Goal: Information Seeking & Learning: Learn about a topic

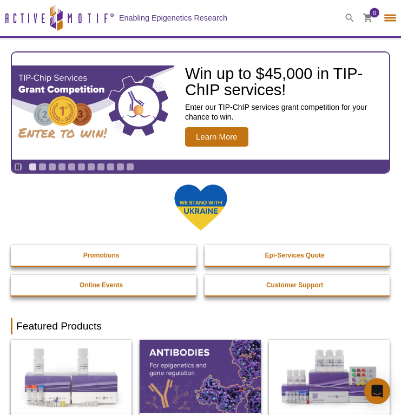
select select "[GEOGRAPHIC_DATA]"
click at [324, 36] on div "Active Motif Logo Enabling Epigenetics Research" at bounding box center [168, 18] width 336 height 36
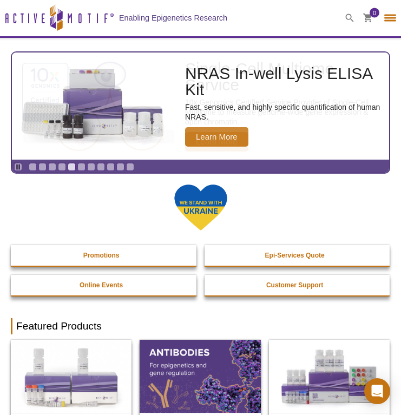
click at [388, 18] on div at bounding box center [390, 18] width 12 height 2
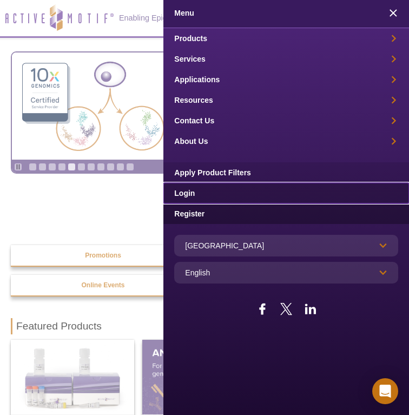
click at [217, 192] on link "Login" at bounding box center [285, 193] width 245 height 21
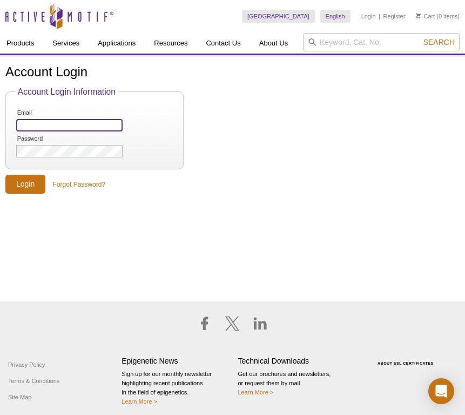
click at [43, 126] on input "Email" at bounding box center [69, 125] width 106 height 12
type input "agata.kalita@uj.edu.pl"
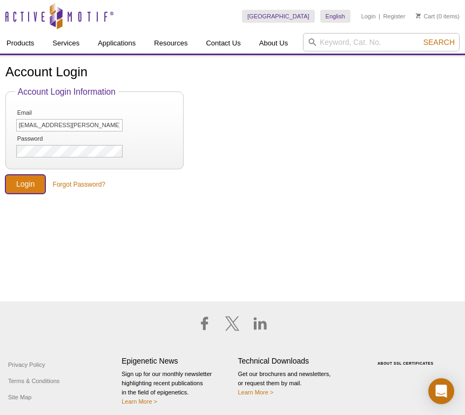
click at [26, 183] on input "Login" at bounding box center [25, 184] width 40 height 19
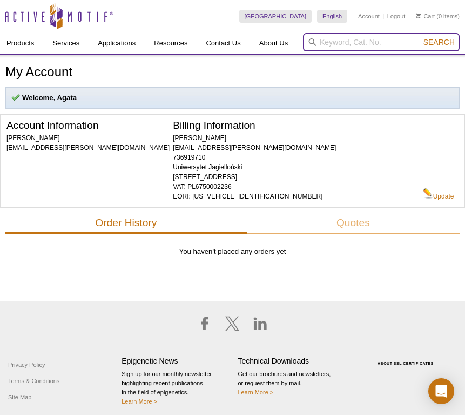
click at [338, 45] on input "search" at bounding box center [381, 42] width 157 height 18
type input "polymerase"
click at [421, 37] on button "Search" at bounding box center [440, 42] width 38 height 10
click at [346, 46] on input "polymerase" at bounding box center [381, 42] width 157 height 18
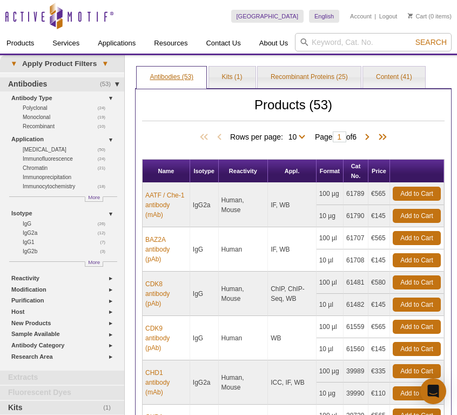
click at [180, 75] on link "Antibodies (53)" at bounding box center [172, 77] width 70 height 22
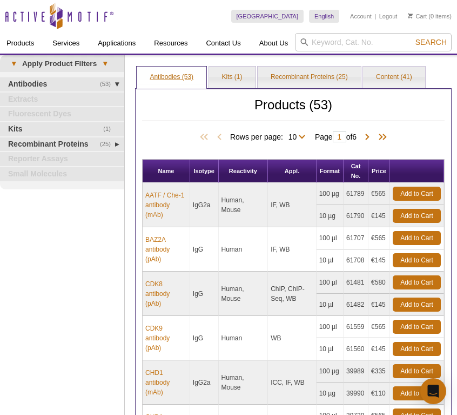
click at [182, 76] on link "Antibodies (53)" at bounding box center [172, 77] width 70 height 22
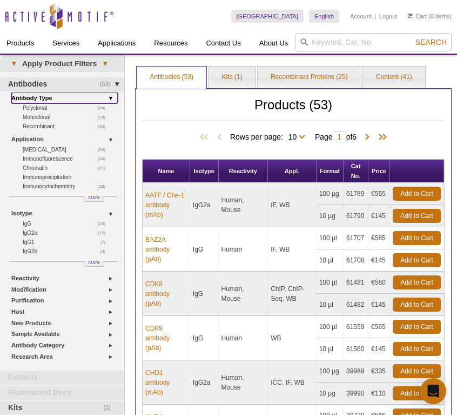
click at [40, 98] on link "Antibody Type" at bounding box center [64, 97] width 106 height 11
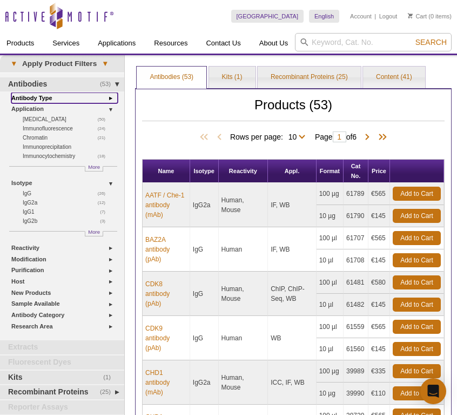
click at [40, 98] on link "Antibody Type" at bounding box center [64, 97] width 106 height 11
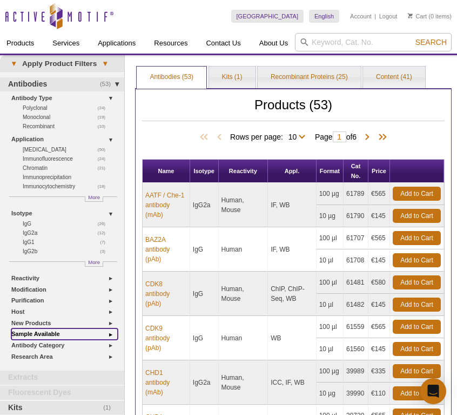
click at [49, 334] on link "Sample Available" at bounding box center [64, 333] width 106 height 11
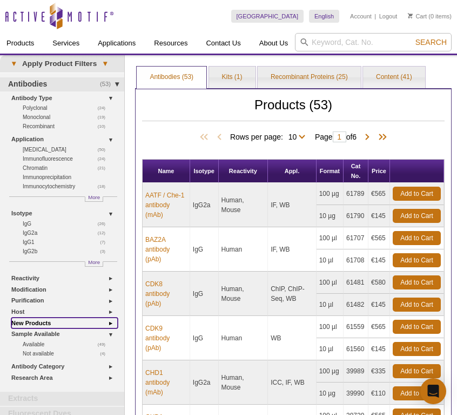
click at [49, 324] on link "New Products" at bounding box center [64, 322] width 106 height 11
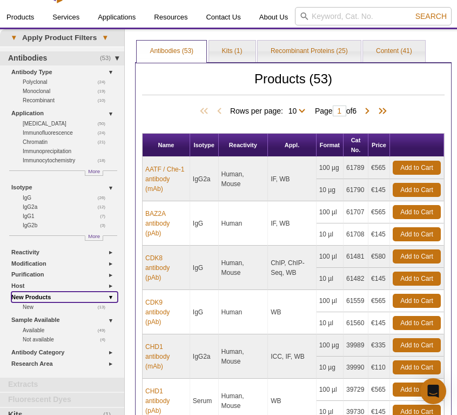
scroll to position [30, 0]
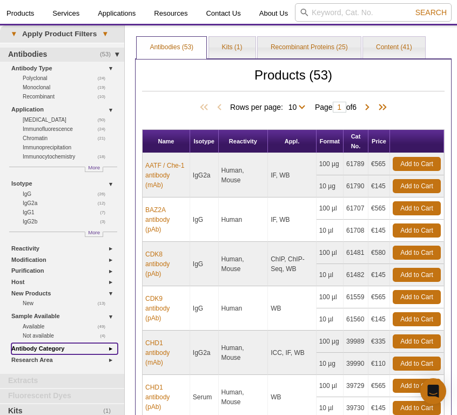
click at [49, 350] on link "Antibody Category" at bounding box center [64, 348] width 106 height 11
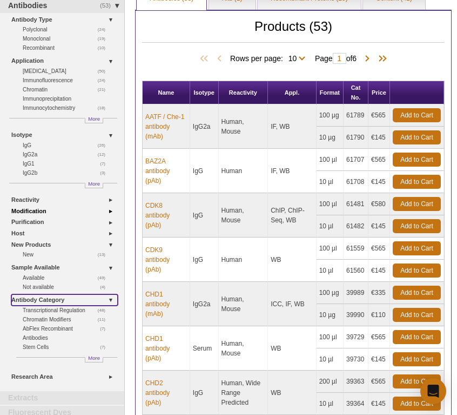
scroll to position [0, 0]
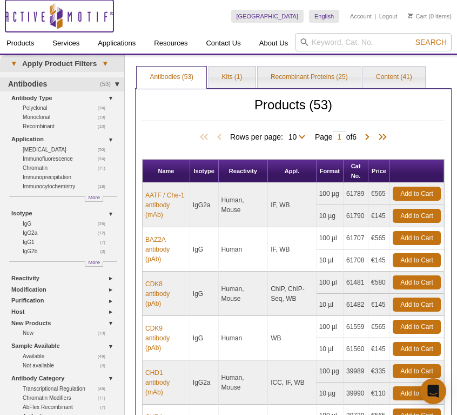
click at [66, 17] on icon "Active Motif Logo" at bounding box center [59, 16] width 108 height 26
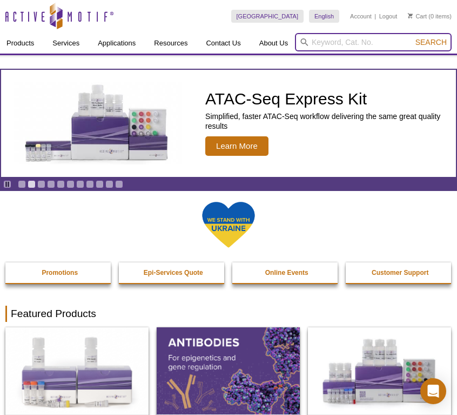
click at [316, 40] on input "search" at bounding box center [373, 42] width 157 height 18
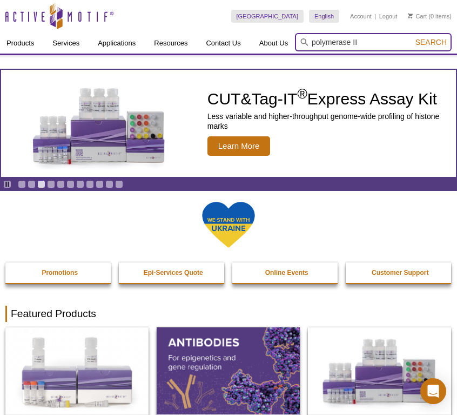
type input "polymerase II"
click at [412, 37] on button "Search" at bounding box center [431, 42] width 38 height 10
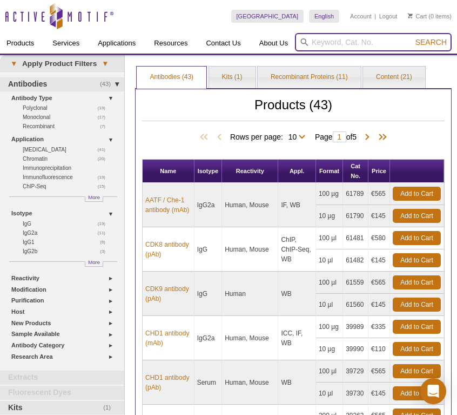
click at [362, 44] on input "search" at bounding box center [373, 42] width 157 height 18
type input "PollII"
click at [412, 37] on button "Search" at bounding box center [431, 42] width 38 height 10
click at [345, 43] on input "PollII" at bounding box center [373, 42] width 157 height 18
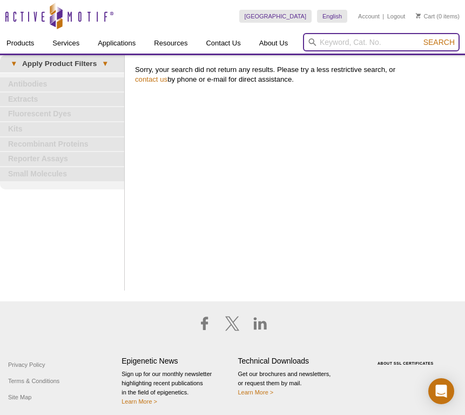
click at [345, 43] on input "search" at bounding box center [381, 42] width 157 height 18
type input "polymerase"
click at [421, 37] on button "Search" at bounding box center [440, 42] width 38 height 10
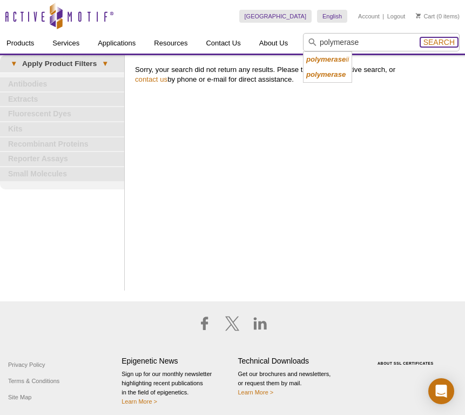
click at [433, 40] on span "Search" at bounding box center [439, 42] width 31 height 9
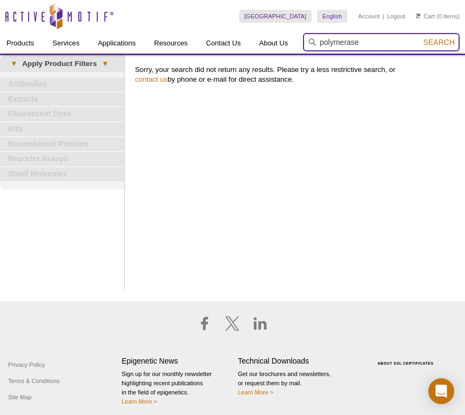
click at [369, 42] on input "polymerase" at bounding box center [381, 42] width 157 height 18
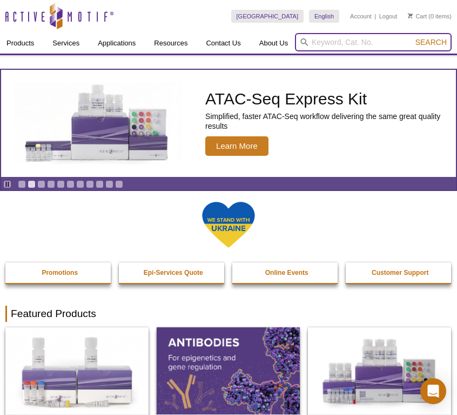
click at [338, 40] on input "search" at bounding box center [373, 42] width 157 height 18
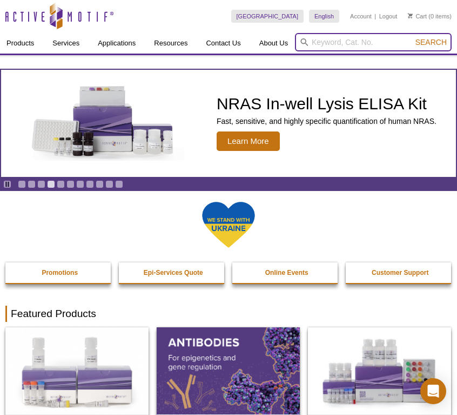
click at [338, 40] on input "search" at bounding box center [373, 42] width 157 height 18
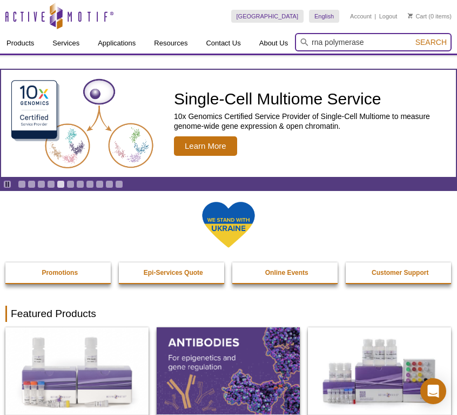
type input "rna polymerase"
click at [412, 37] on button "Search" at bounding box center [431, 42] width 38 height 10
click at [438, 41] on span "Search" at bounding box center [431, 42] width 31 height 9
click at [422, 43] on span "Search" at bounding box center [431, 42] width 31 height 9
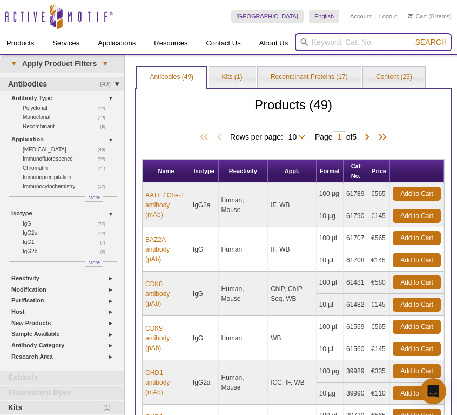
click at [337, 44] on input "search" at bounding box center [373, 42] width 157 height 18
click at [412, 37] on button "Search" at bounding box center [431, 42] width 38 height 10
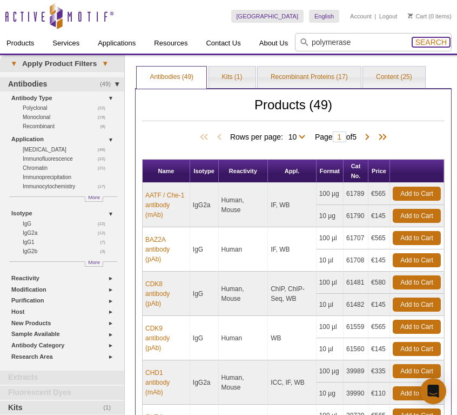
click at [438, 39] on span "Search" at bounding box center [431, 42] width 31 height 9
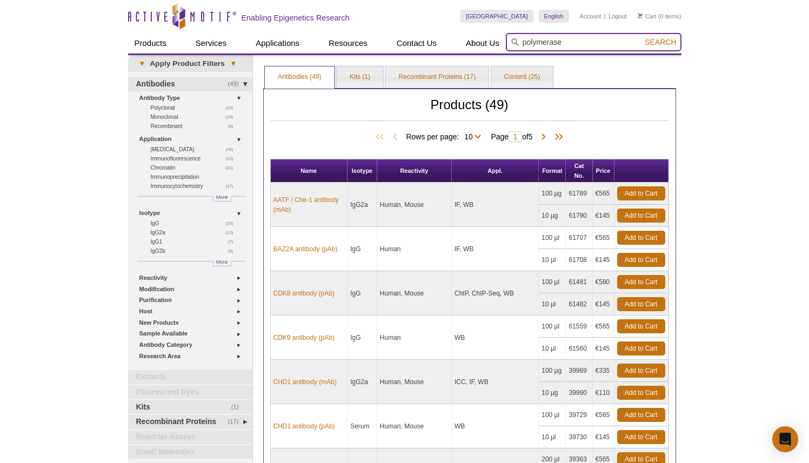
click at [457, 44] on input "polymerase" at bounding box center [594, 42] width 176 height 18
type input "p"
type input "serine"
click at [457, 37] on button "Search" at bounding box center [661, 42] width 38 height 10
click at [457, 43] on span "Search" at bounding box center [660, 42] width 31 height 9
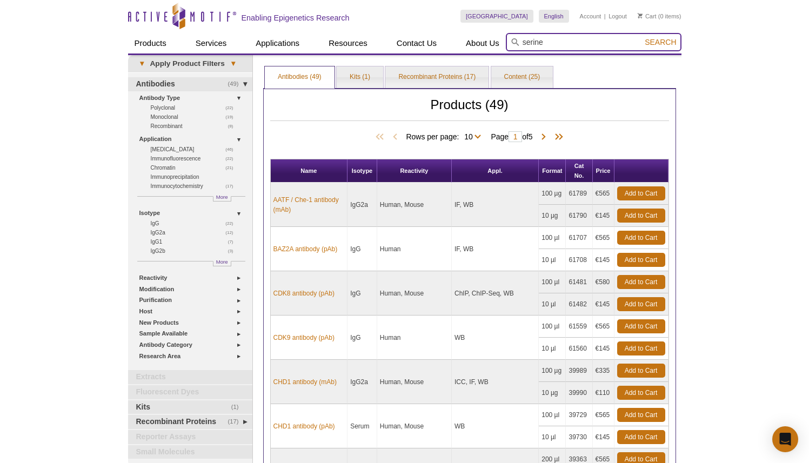
click at [457, 38] on input "serine" at bounding box center [594, 42] width 176 height 18
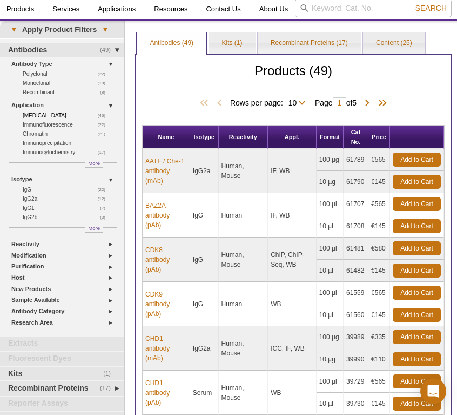
scroll to position [33, 0]
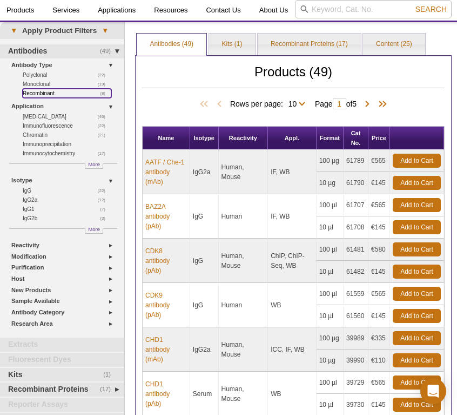
click at [42, 93] on link "(8) Recombinant" at bounding box center [67, 93] width 89 height 9
click at [41, 93] on link "(8) Recombinant" at bounding box center [67, 93] width 89 height 9
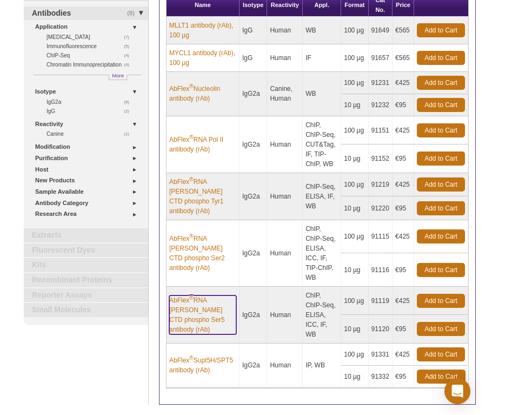
scroll to position [96, 0]
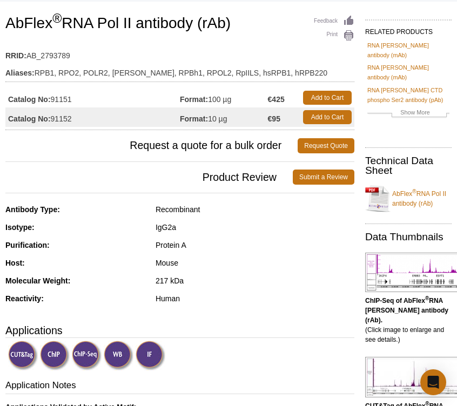
click at [202, 298] on div "Human" at bounding box center [255, 299] width 199 height 10
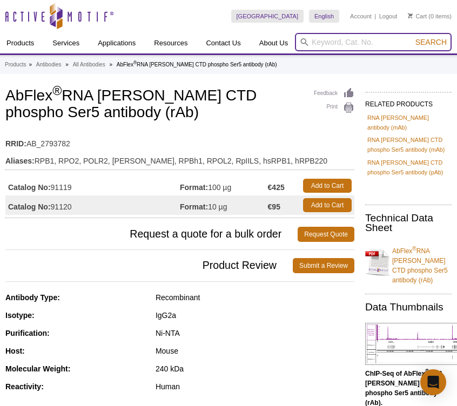
click at [376, 41] on input "search" at bounding box center [373, 42] width 157 height 18
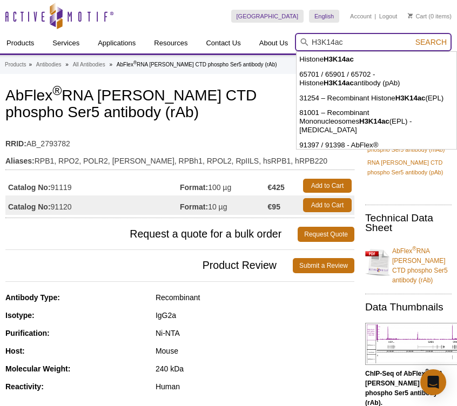
click at [412, 37] on button "Search" at bounding box center [431, 42] width 38 height 10
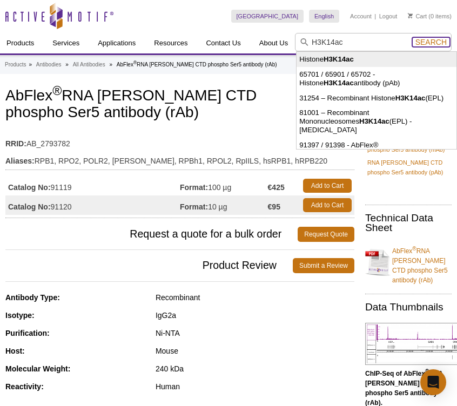
click at [428, 43] on span "Search" at bounding box center [431, 42] width 31 height 9
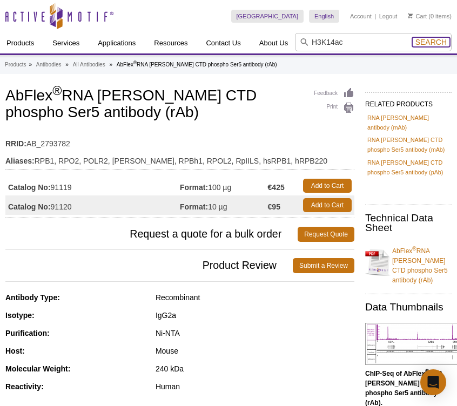
click at [435, 43] on span "Search" at bounding box center [431, 42] width 31 height 9
click at [357, 42] on input "H3K14ac" at bounding box center [373, 42] width 157 height 18
click at [366, 42] on input "H3K14ac" at bounding box center [373, 42] width 157 height 18
click at [373, 70] on div "Products » Antibodies » All Antibodies » AbFlex ® RNA pol II CTD phospho Ser5 a…" at bounding box center [228, 65] width 457 height 18
click at [372, 42] on input "H3K14ac" at bounding box center [373, 42] width 157 height 18
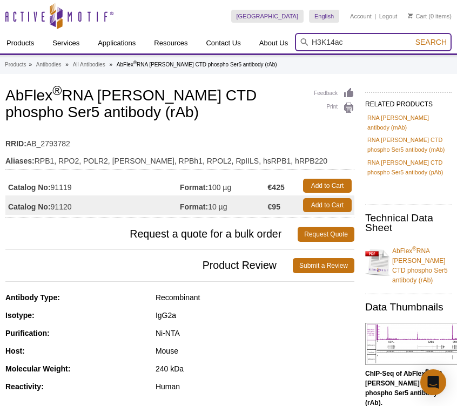
type input "H3K14ac"
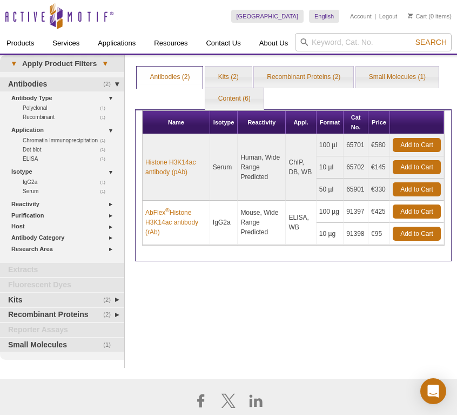
scroll to position [5, 0]
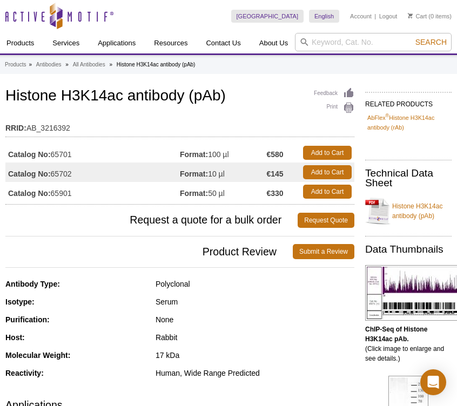
click at [177, 72] on div "Products » Antibodies » All Antibodies » Histone H3K14ac antibody (pAb)" at bounding box center [228, 65] width 457 height 18
click at [180, 106] on div "Feedback Print Histone H3K14ac antibody (pAb) RRID: AB_3216392 Catalog No: 6570…" at bounding box center [179, 144] width 349 height 119
drag, startPoint x: 179, startPoint y: 105, endPoint x: 169, endPoint y: 100, distance: 11.9
click at [169, 100] on h1 "Histone H3K14ac antibody (pAb)" at bounding box center [179, 97] width 349 height 18
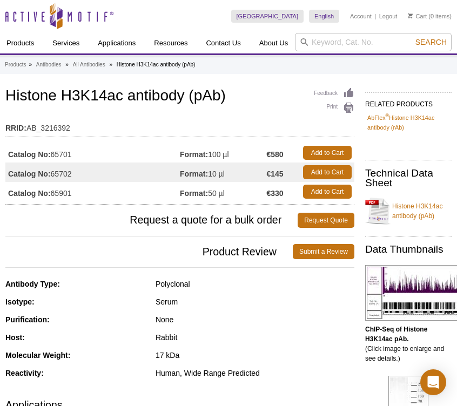
click at [169, 100] on h1 "Histone H3K14ac antibody (pAb)" at bounding box center [179, 97] width 349 height 18
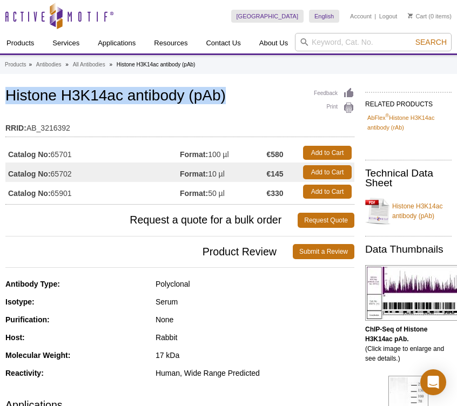
click at [169, 100] on h1 "Histone H3K14ac antibody (pAb)" at bounding box center [179, 97] width 349 height 18
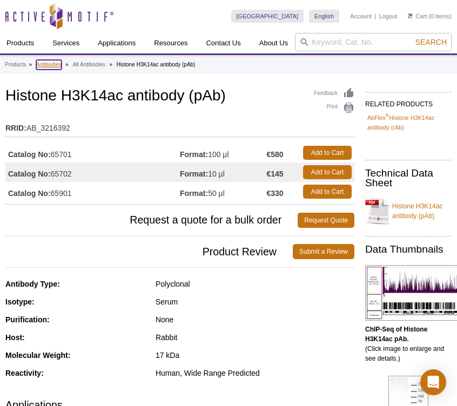
click at [42, 61] on link "Antibodies" at bounding box center [48, 65] width 25 height 10
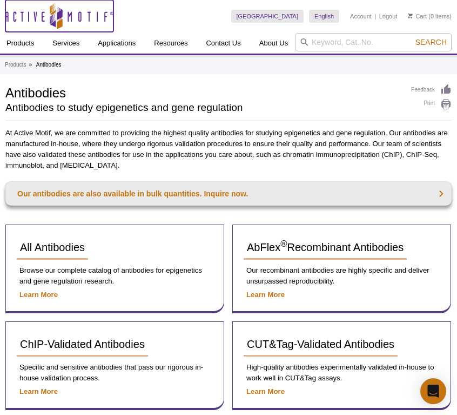
click at [47, 14] on icon "Active Motif Logo" at bounding box center [59, 16] width 108 height 26
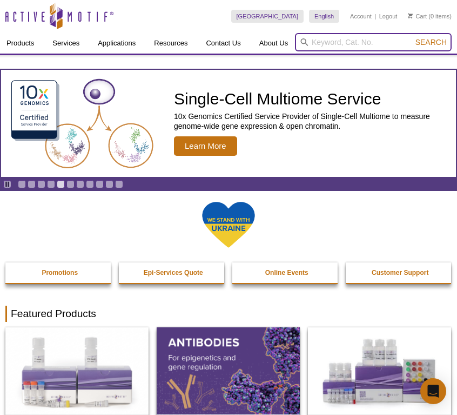
click at [368, 50] on input "search" at bounding box center [373, 42] width 157 height 18
type input "p"
click at [412, 37] on button "Search" at bounding box center [431, 42] width 38 height 10
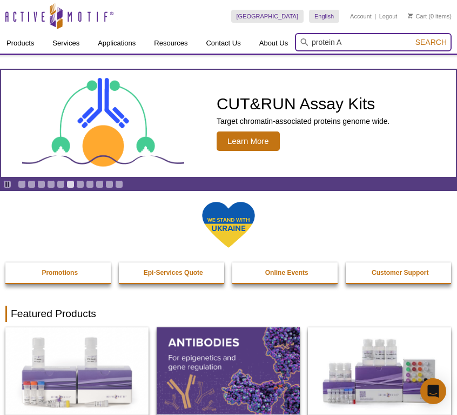
click at [368, 41] on input "protein A" at bounding box center [373, 42] width 157 height 18
click at [386, 41] on input "protein A" at bounding box center [373, 42] width 157 height 18
type input "p"
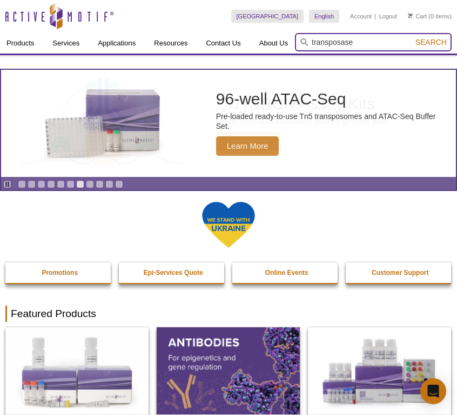
type input "transposase"
click at [412, 37] on button "Search" at bounding box center [431, 42] width 38 height 10
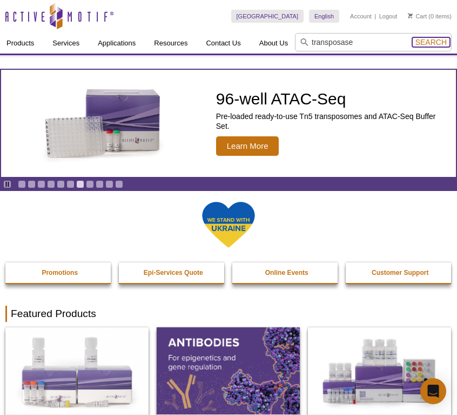
click at [430, 44] on span "Search" at bounding box center [431, 42] width 31 height 9
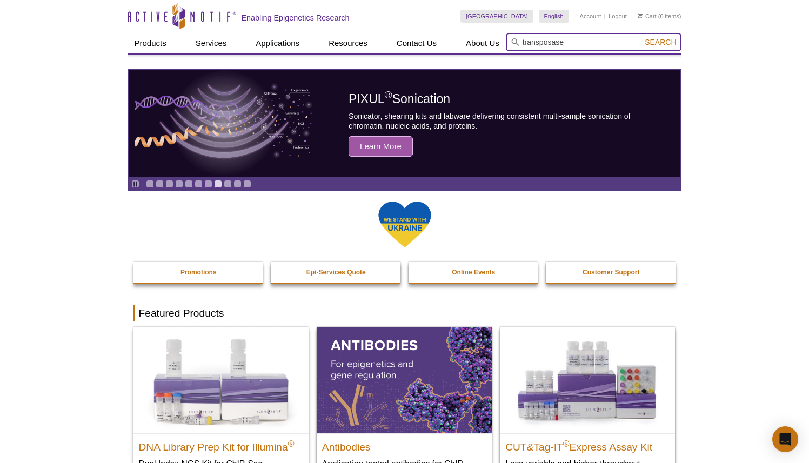
click at [457, 41] on input "transposase" at bounding box center [594, 42] width 176 height 18
click at [457, 42] on span "Search" at bounding box center [660, 42] width 31 height 9
click at [457, 30] on div "Poland Poland English English Japanese Chinese Account | Logout Cart (0 items)" at bounding box center [571, 16] width 221 height 33
click at [457, 41] on span "Search" at bounding box center [660, 42] width 31 height 9
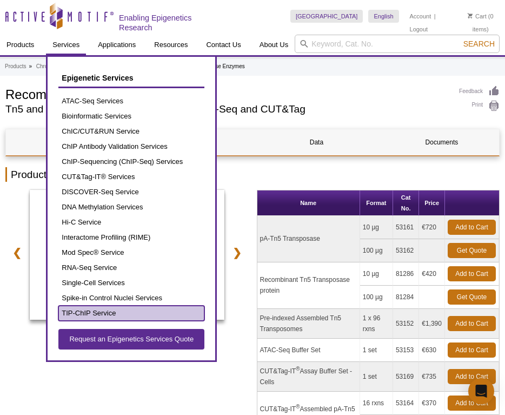
click at [116, 311] on link "TIP-ChIP Service" at bounding box center [131, 312] width 146 height 15
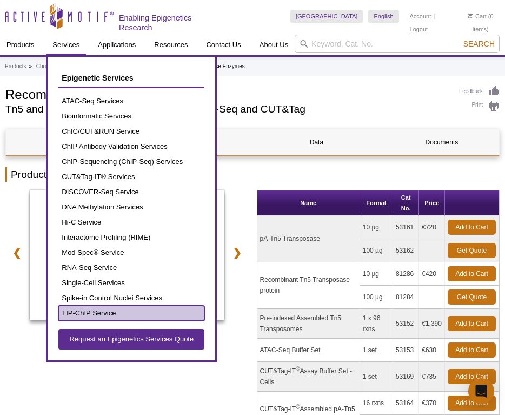
click at [116, 311] on link "TIP-ChIP Service" at bounding box center [131, 312] width 146 height 15
click at [94, 314] on link "TIP-ChIP Service" at bounding box center [131, 312] width 146 height 15
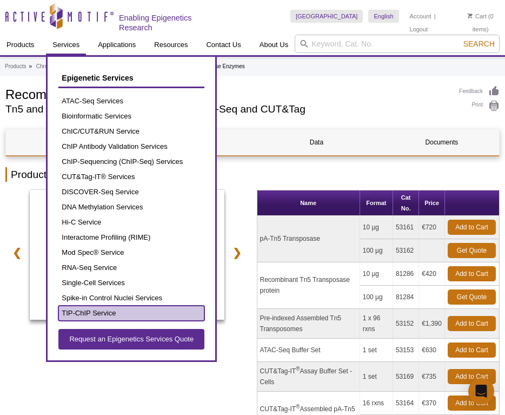
click at [94, 314] on link "TIP-ChIP Service" at bounding box center [131, 312] width 146 height 15
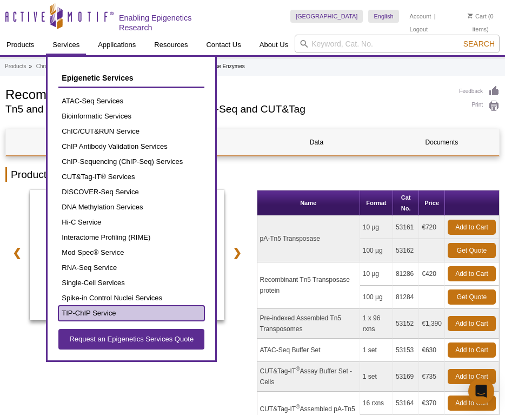
click at [101, 312] on link "TIP-ChIP Service" at bounding box center [131, 312] width 146 height 15
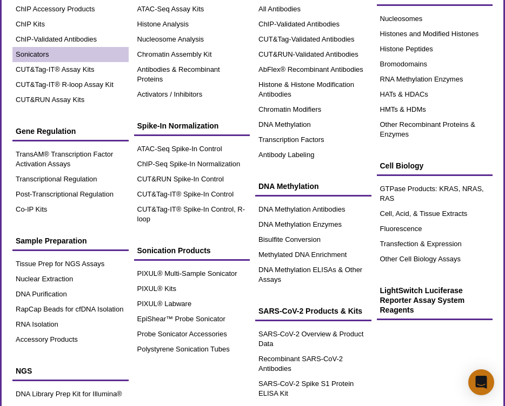
scroll to position [93, 0]
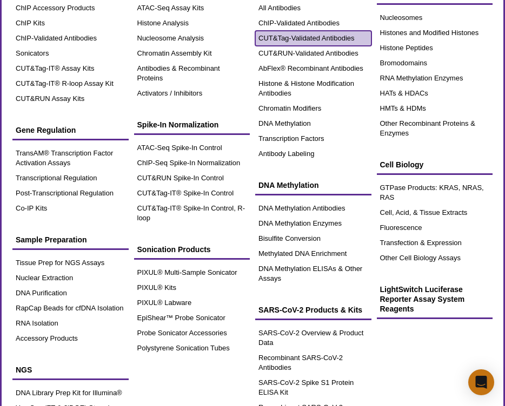
click at [301, 32] on link "CUT&Tag-Validated Antibodies" at bounding box center [313, 38] width 116 height 15
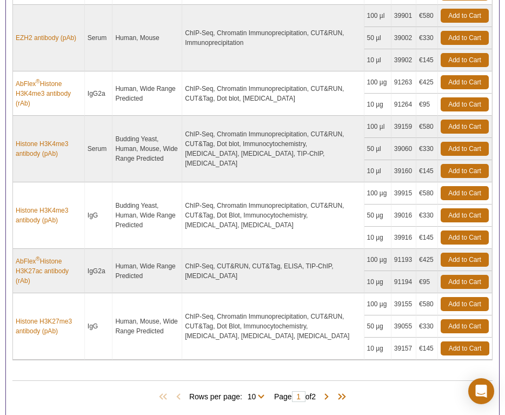
scroll to position [732, 0]
